Goal: Transaction & Acquisition: Purchase product/service

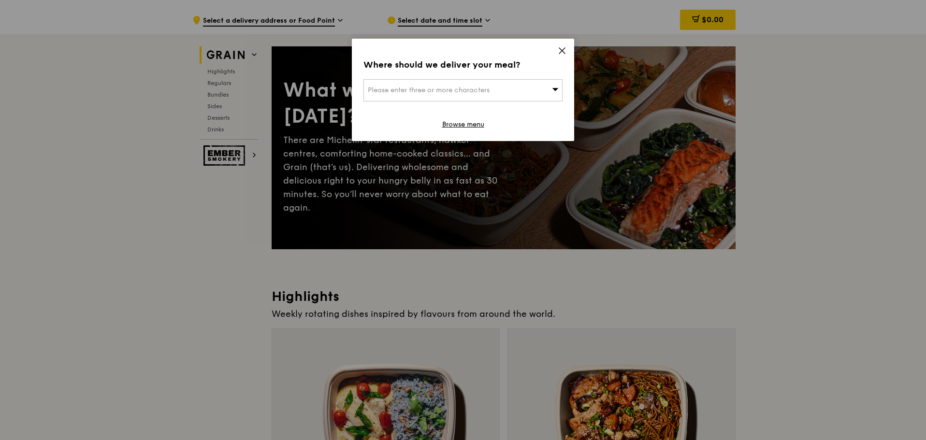
scroll to position [24, 0]
click at [561, 49] on icon at bounding box center [562, 51] width 6 height 6
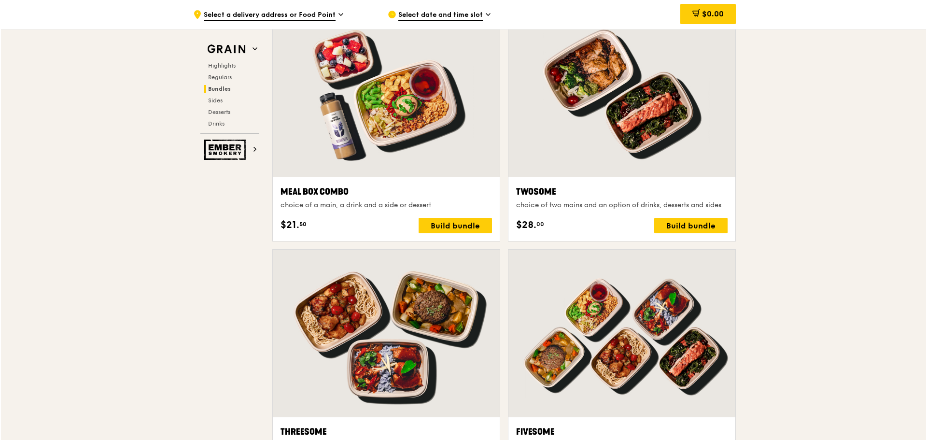
scroll to position [1469, 0]
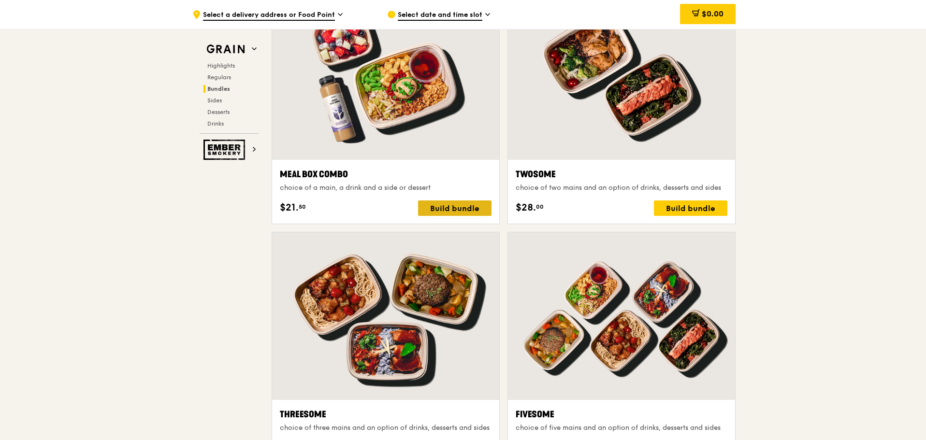
click at [468, 213] on div "Build bundle" at bounding box center [454, 207] width 73 height 15
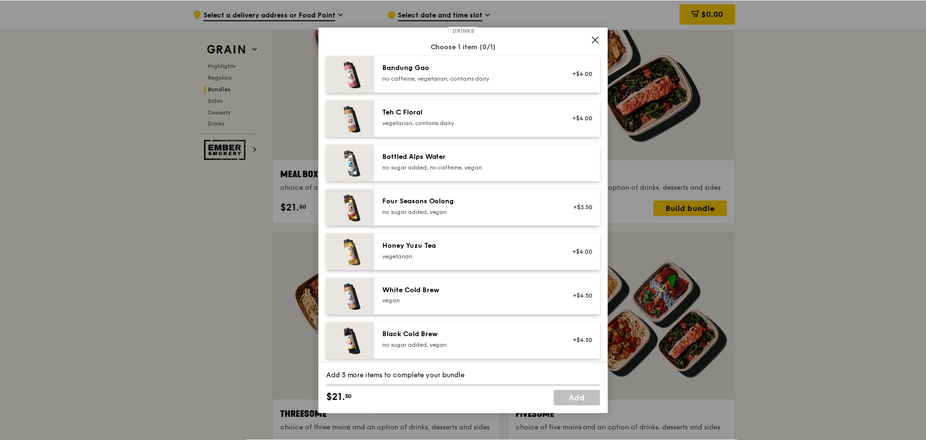
scroll to position [1106, 0]
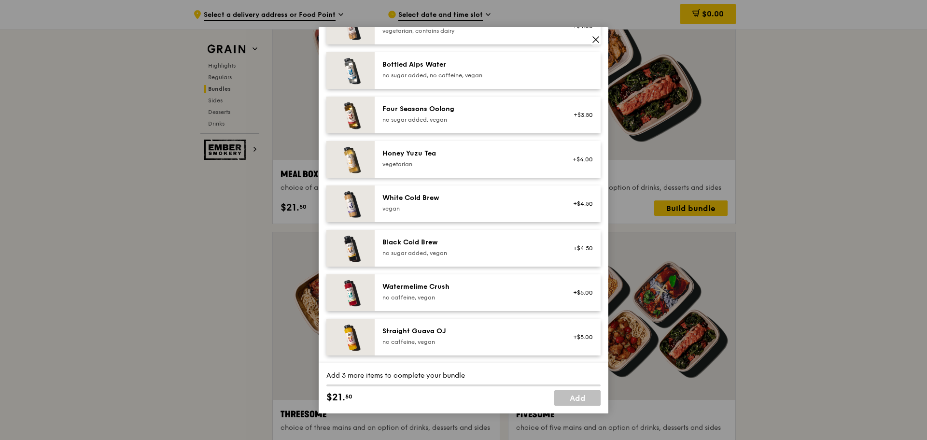
click at [597, 39] on icon at bounding box center [596, 40] width 6 height 6
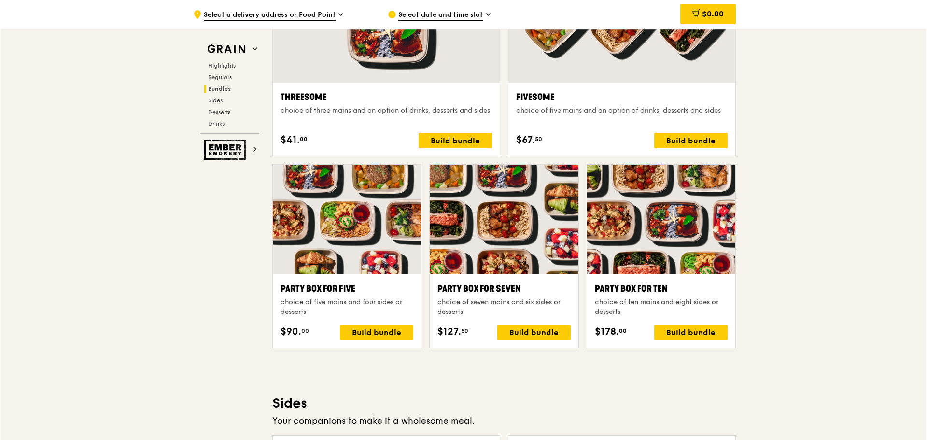
scroll to position [1807, 0]
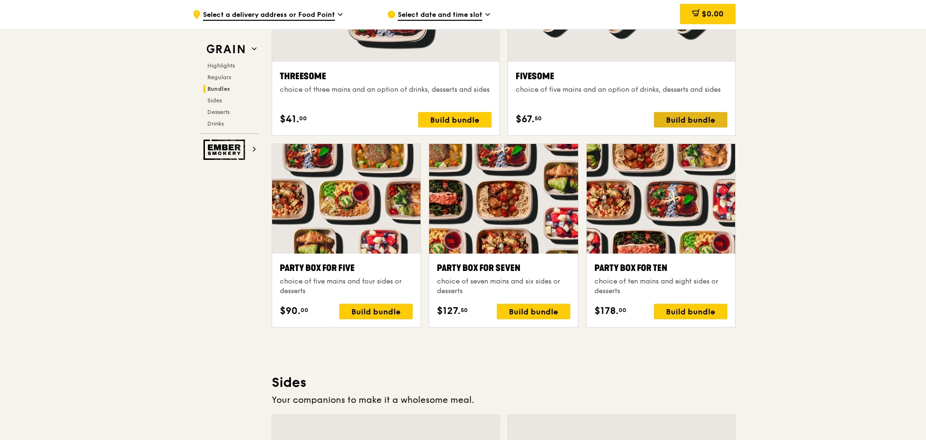
click at [659, 120] on div "Build bundle" at bounding box center [690, 119] width 73 height 15
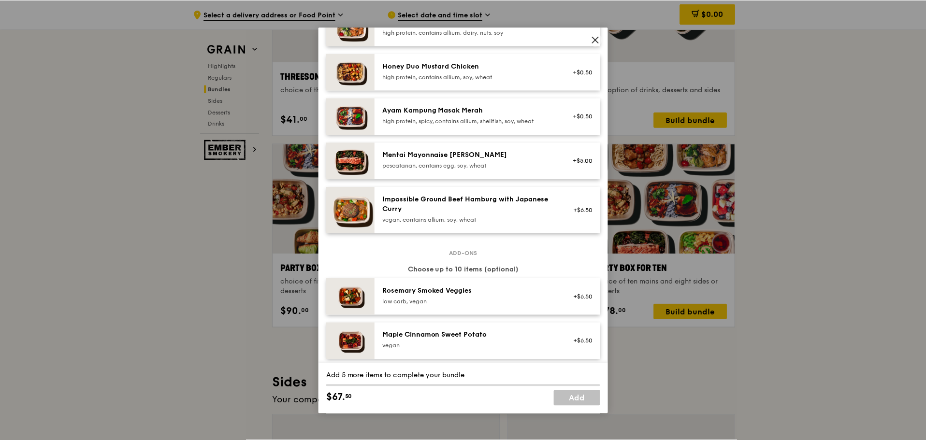
scroll to position [271, 0]
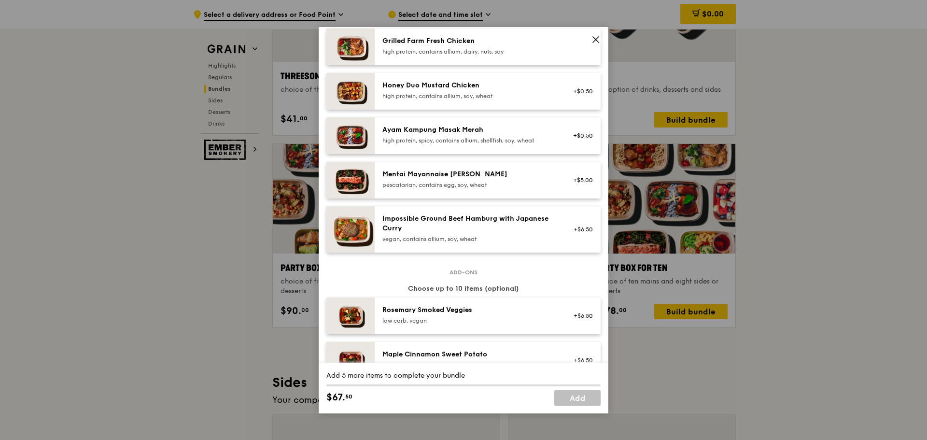
click at [600, 37] on icon at bounding box center [596, 39] width 9 height 9
